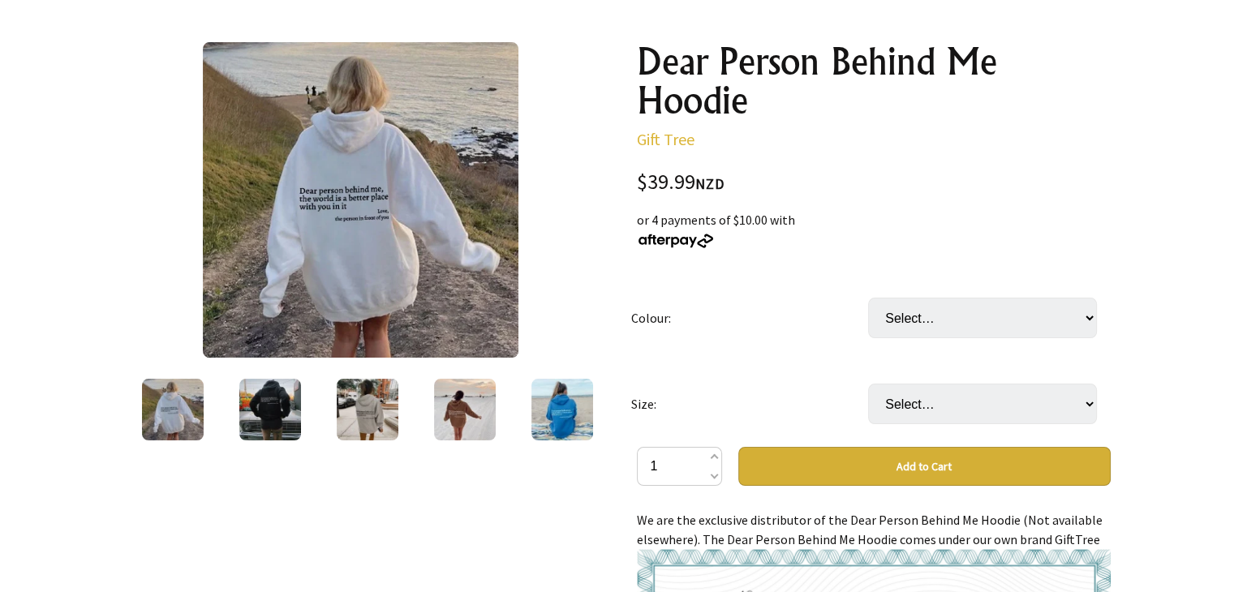
scroll to position [194, 0]
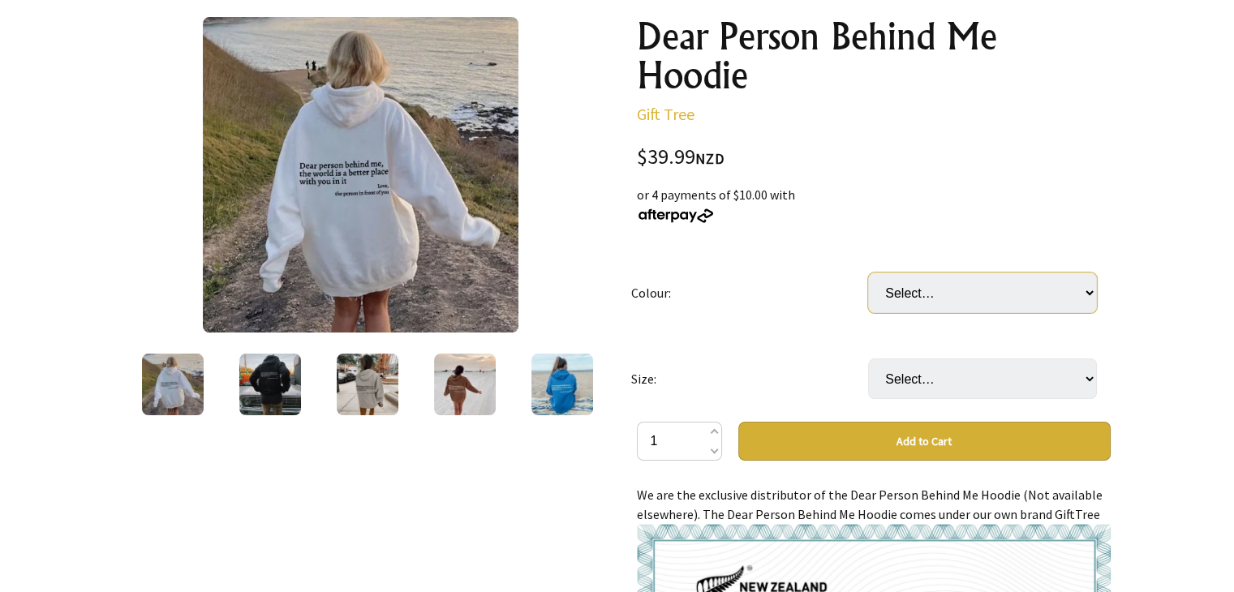
click at [1091, 292] on select "Select… White Black (most recommended) Grey Beige Red Light Blue Purple Khaki" at bounding box center [982, 293] width 229 height 41
select select "Purple"
click at [868, 273] on select "Select… White Black (most recommended) Grey Beige Red Light Blue Purple Khaki" at bounding box center [982, 293] width 229 height 41
click at [1074, 378] on select "Select… S M L XL 2XL 3XL" at bounding box center [982, 379] width 229 height 41
select select "3XL"
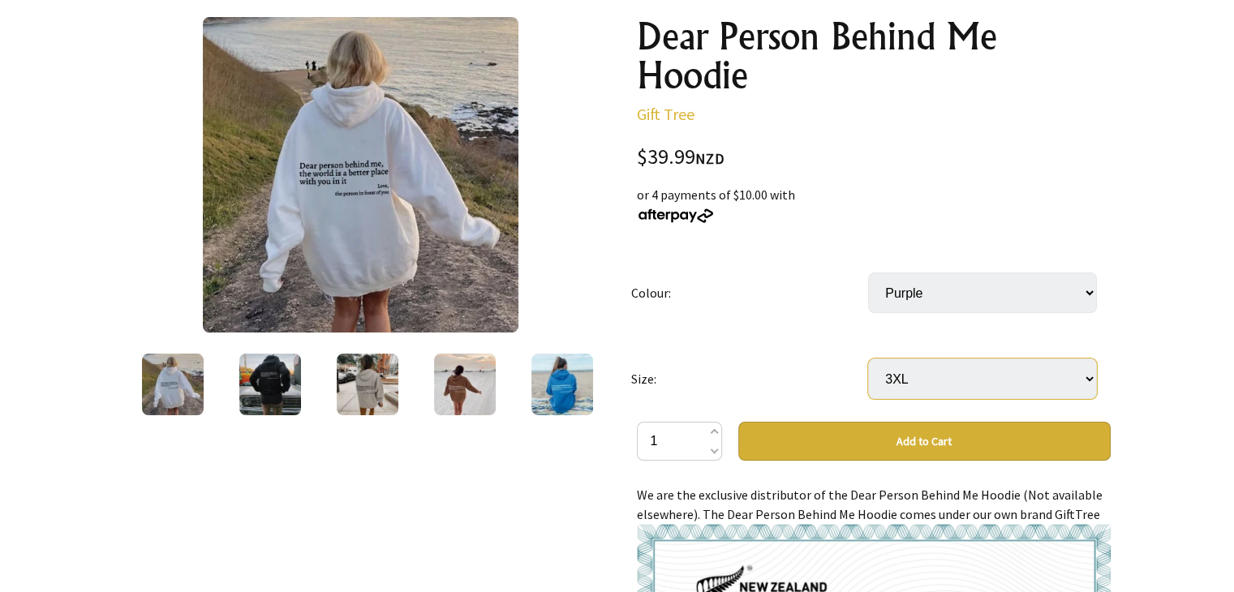
click at [868, 359] on select "Select… S M L XL 2XL 3XL" at bounding box center [982, 379] width 229 height 41
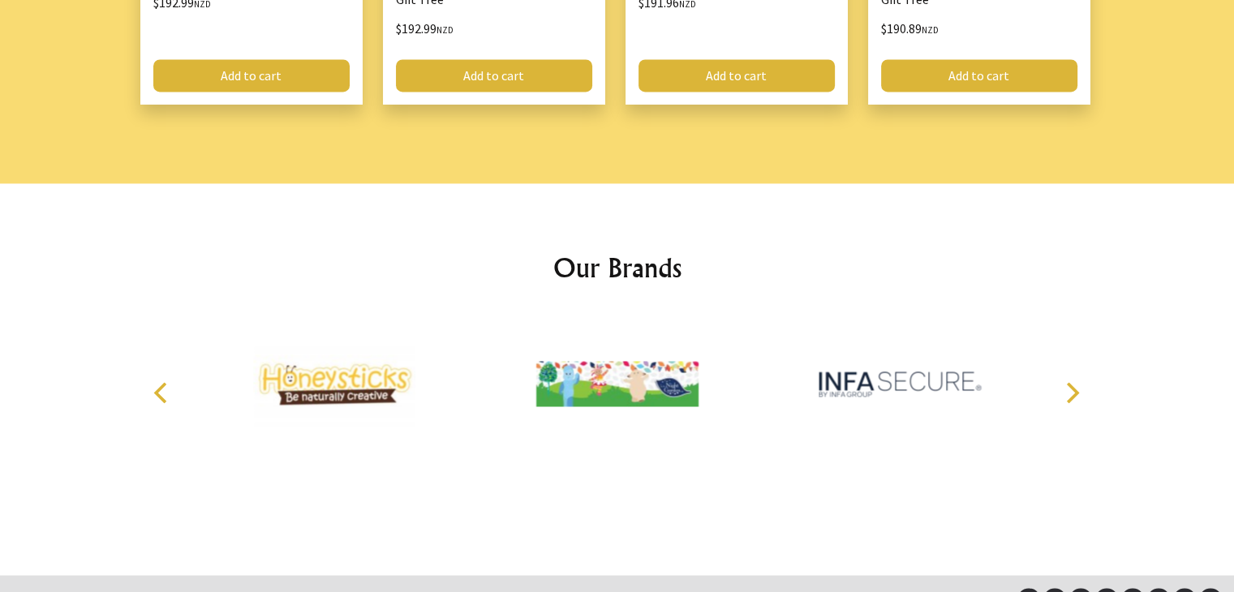
scroll to position [2477, 0]
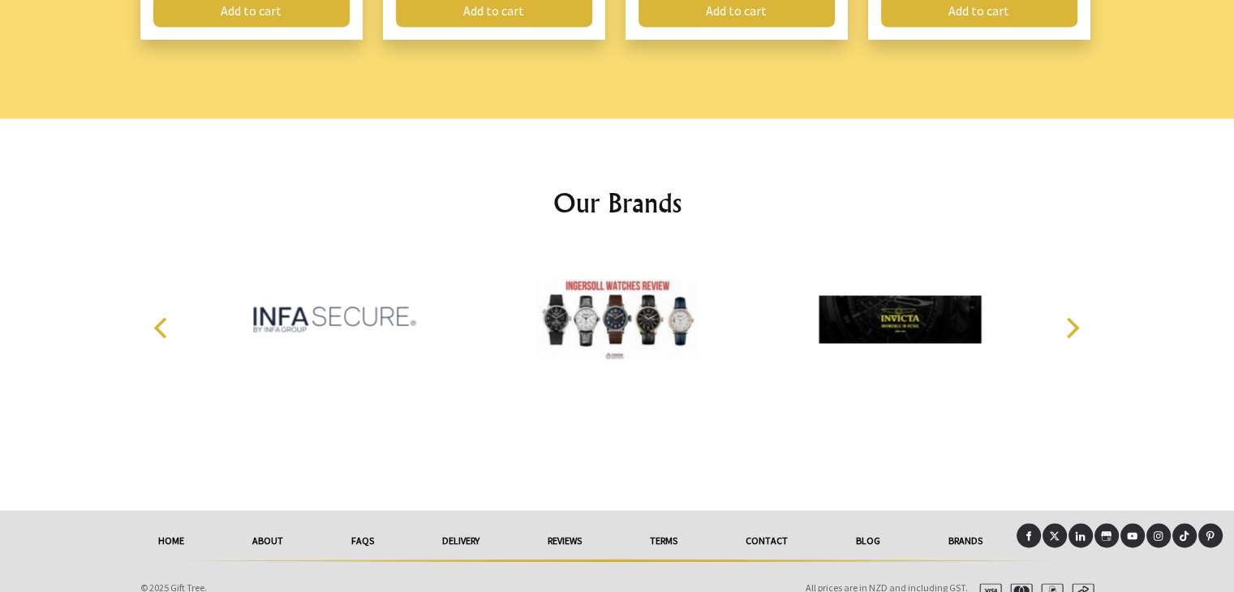
click at [274, 526] on link "About" at bounding box center [267, 541] width 99 height 36
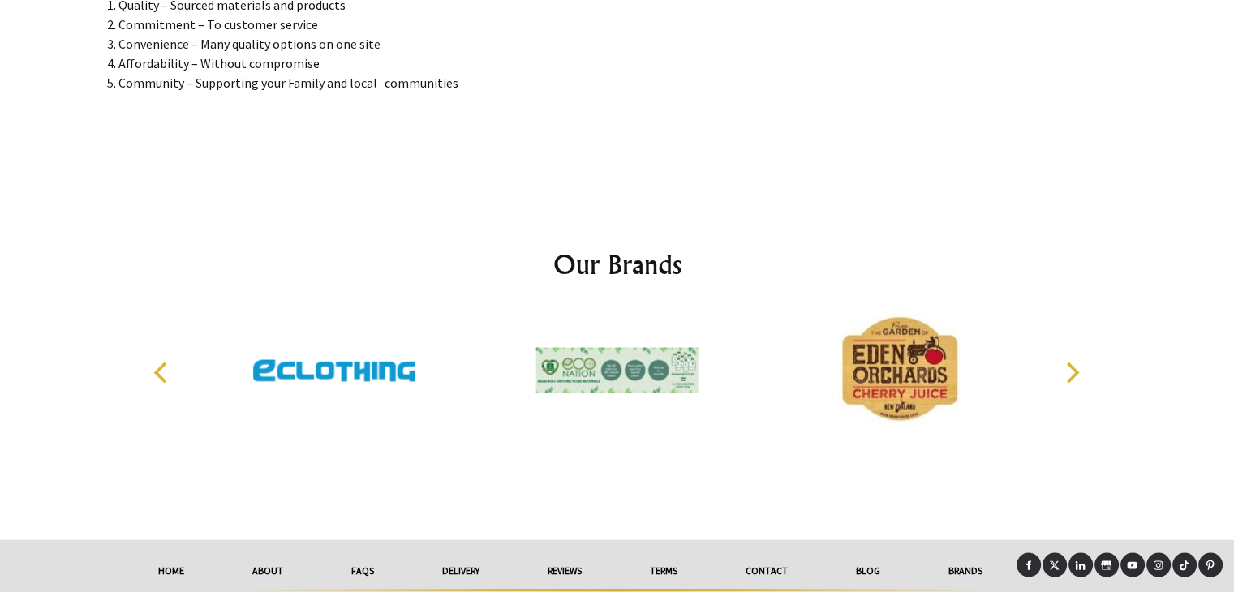
scroll to position [3162, 0]
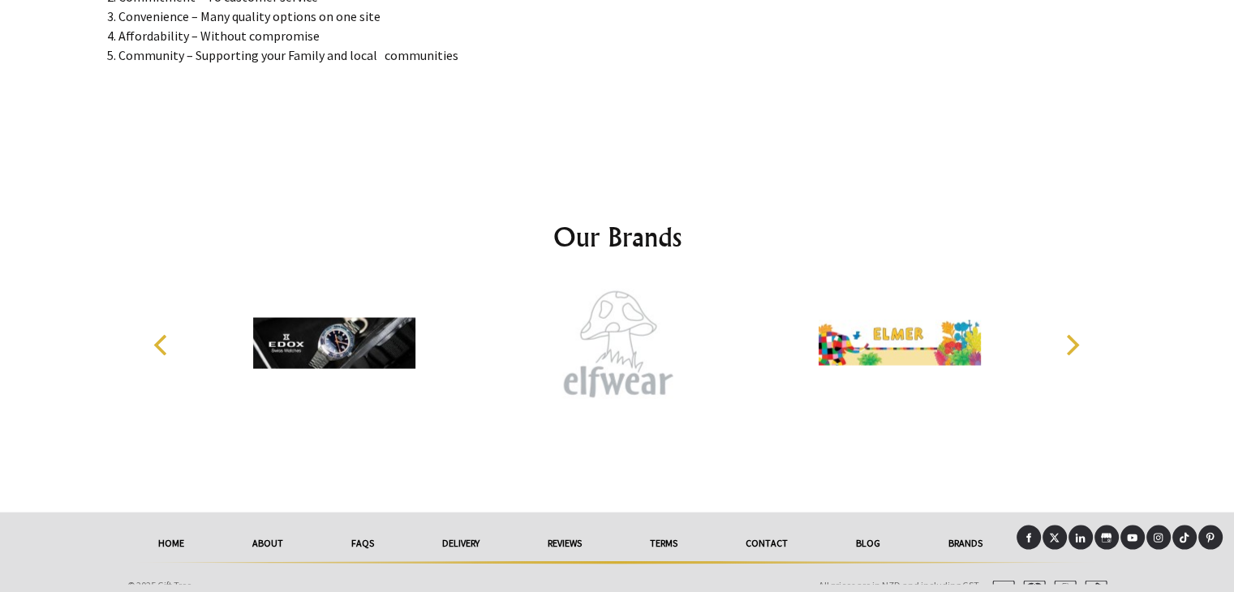
click at [461, 546] on link "delivery" at bounding box center [460, 544] width 105 height 36
